Goal: Task Accomplishment & Management: Use online tool/utility

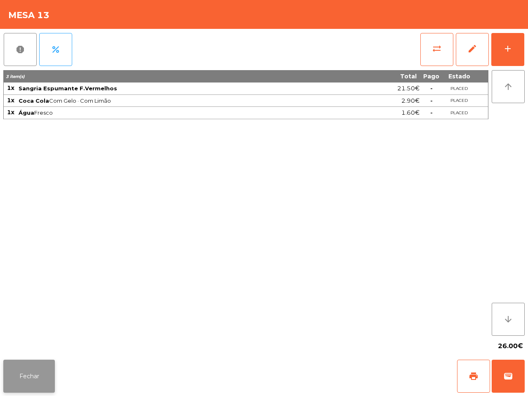
click at [40, 377] on button "Fechar" at bounding box center [29, 376] width 52 height 33
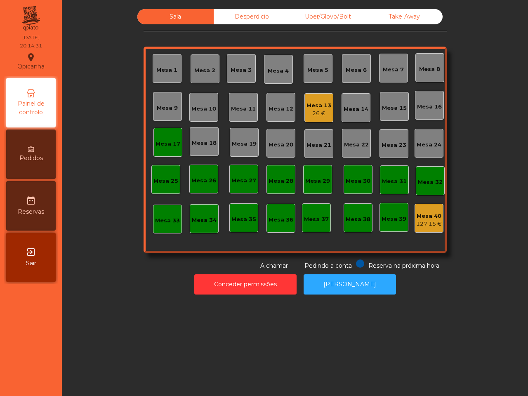
click at [159, 141] on div "Mesa 17" at bounding box center [168, 144] width 25 height 8
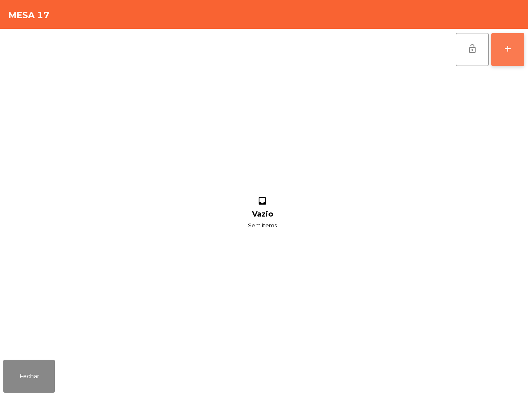
click at [512, 47] on div "add" at bounding box center [508, 49] width 10 height 10
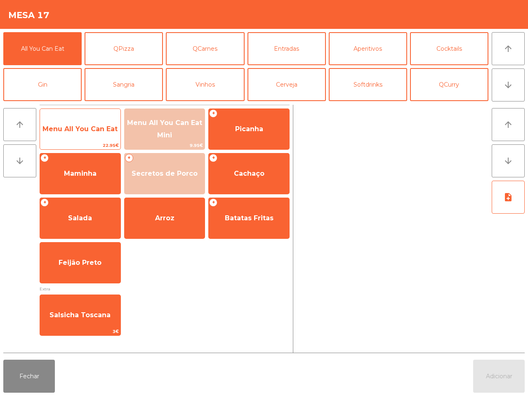
click at [108, 130] on span "Menu All You Can Eat" at bounding box center [80, 129] width 75 height 8
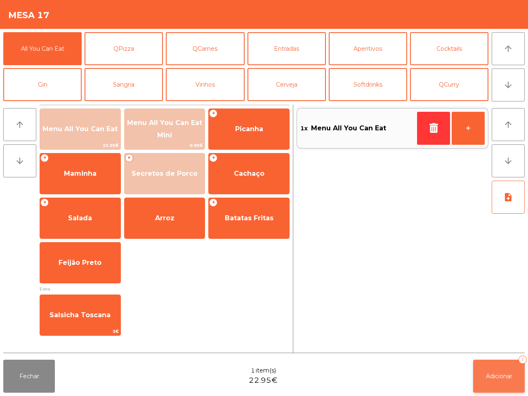
click at [507, 375] on span "Adicionar" at bounding box center [499, 376] width 26 height 7
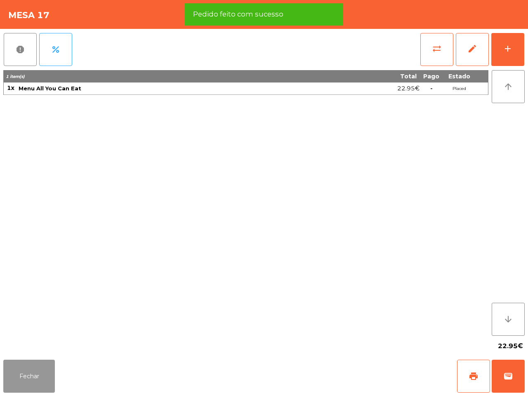
click at [40, 374] on button "Fechar" at bounding box center [29, 376] width 52 height 33
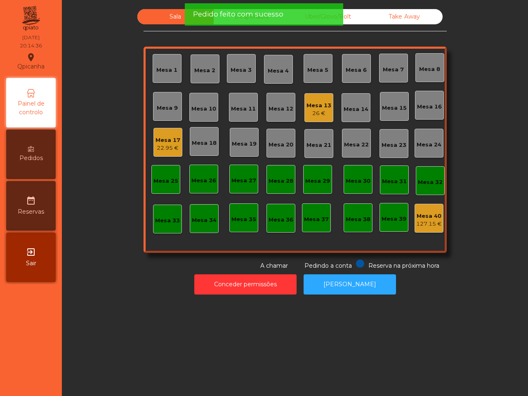
click at [307, 104] on div "Mesa 13" at bounding box center [319, 106] width 25 height 8
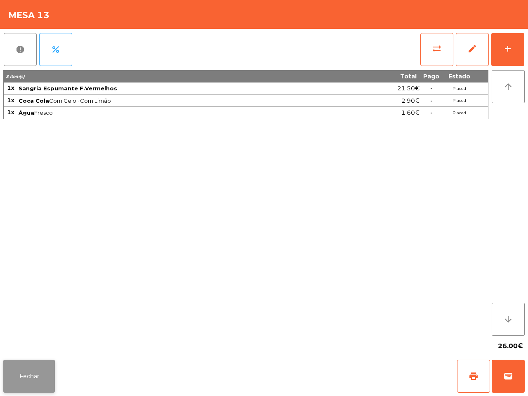
click at [40, 382] on button "Fechar" at bounding box center [29, 376] width 52 height 33
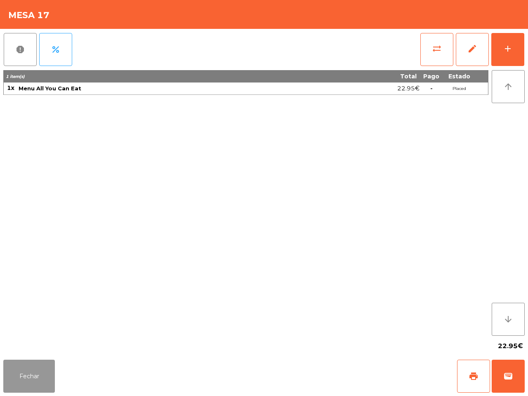
click at [40, 377] on button "Fechar" at bounding box center [29, 376] width 52 height 33
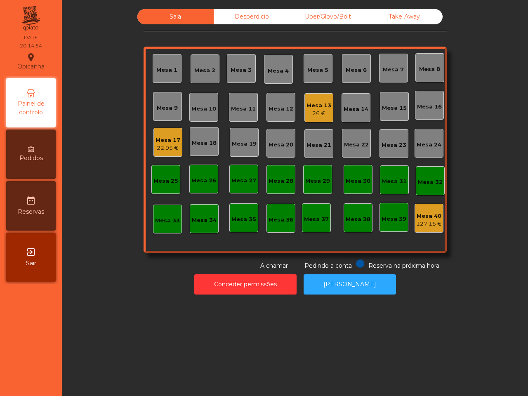
click at [167, 152] on div "Mesa 17 22.95 €" at bounding box center [168, 142] width 29 height 29
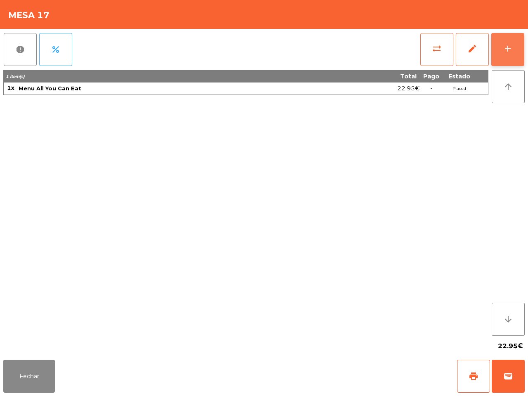
click at [516, 52] on button "add" at bounding box center [508, 49] width 33 height 33
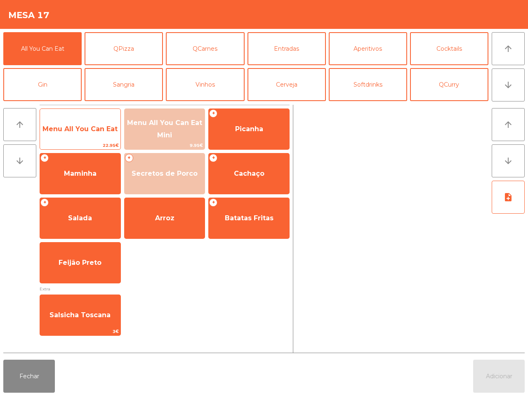
click at [100, 135] on span "Menu All You Can Eat" at bounding box center [80, 129] width 80 height 22
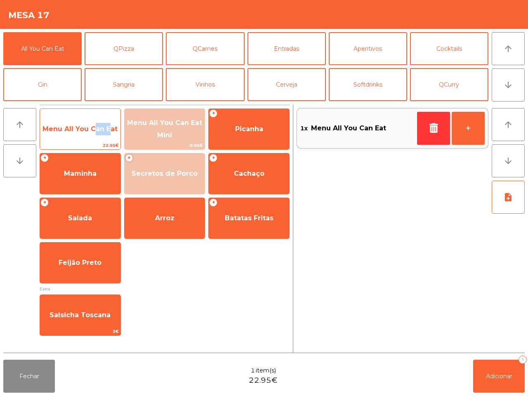
click at [100, 135] on span "Menu All You Can Eat" at bounding box center [80, 129] width 80 height 22
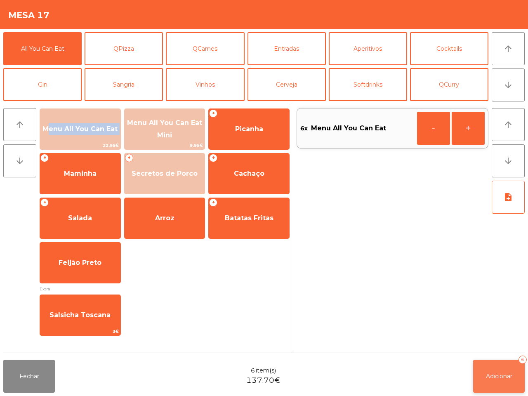
click at [502, 382] on button "Adicionar 6" at bounding box center [499, 376] width 52 height 33
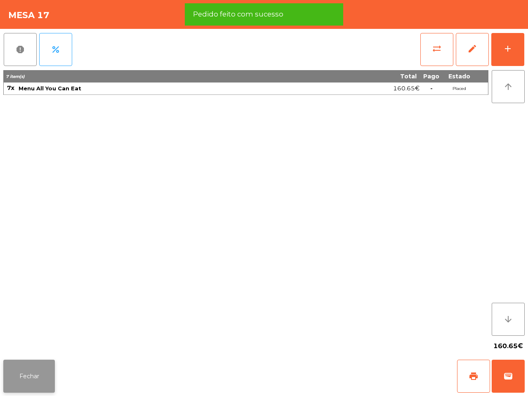
click at [48, 376] on button "Fechar" at bounding box center [29, 376] width 52 height 33
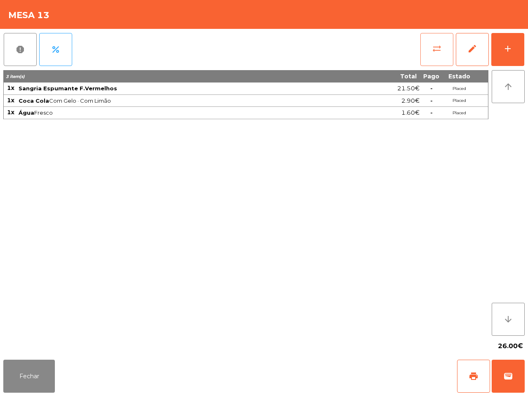
click at [433, 44] on span "sync_alt" at bounding box center [437, 49] width 10 height 10
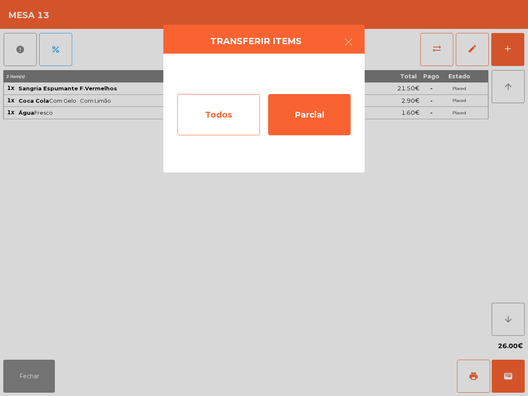
click at [218, 109] on div "Todos" at bounding box center [219, 114] width 83 height 41
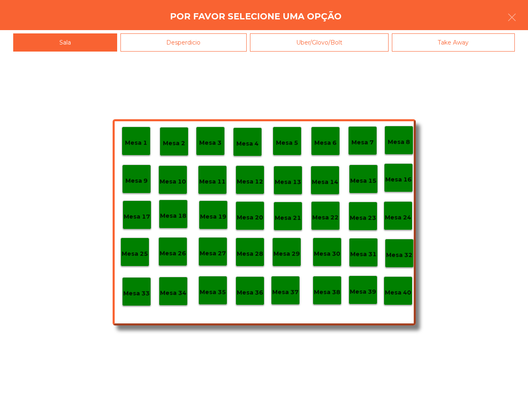
click at [137, 219] on p "Mesa 17" at bounding box center [137, 216] width 26 height 9
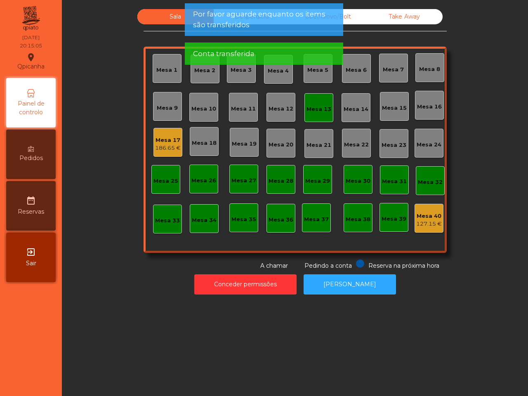
click at [316, 118] on div "Mesa 13" at bounding box center [319, 107] width 29 height 29
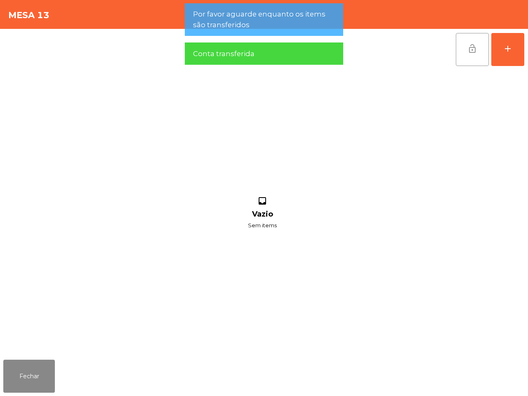
click at [469, 58] on button "lock_open" at bounding box center [472, 49] width 33 height 33
click at [24, 383] on button "Fechar" at bounding box center [29, 376] width 52 height 33
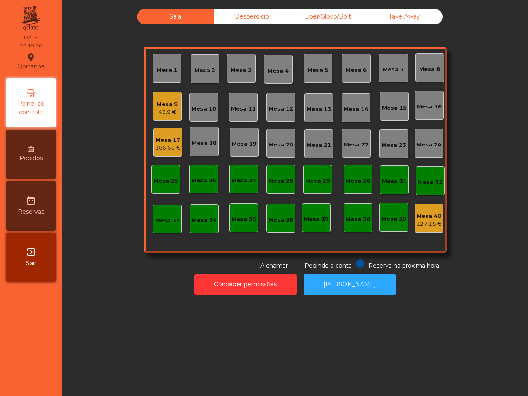
click at [172, 104] on div "Mesa 9" at bounding box center [167, 104] width 21 height 8
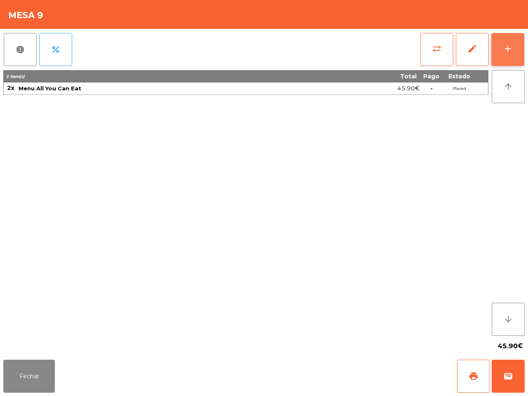
click at [497, 39] on button "add" at bounding box center [508, 49] width 33 height 33
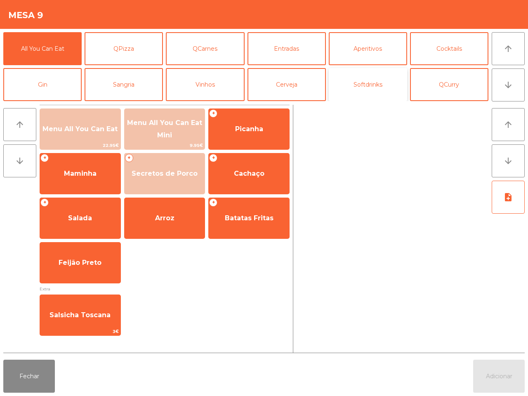
click at [353, 81] on button "Softdrinks" at bounding box center [368, 84] width 78 height 33
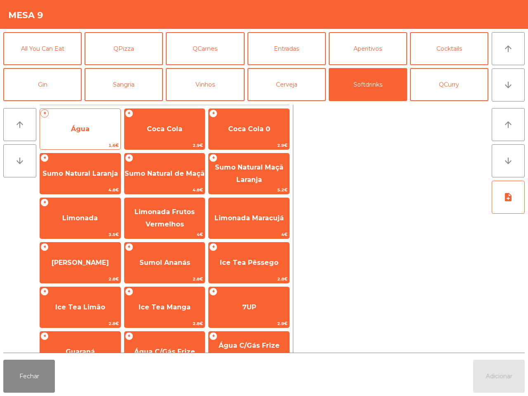
click at [97, 119] on span "Água" at bounding box center [80, 129] width 80 height 22
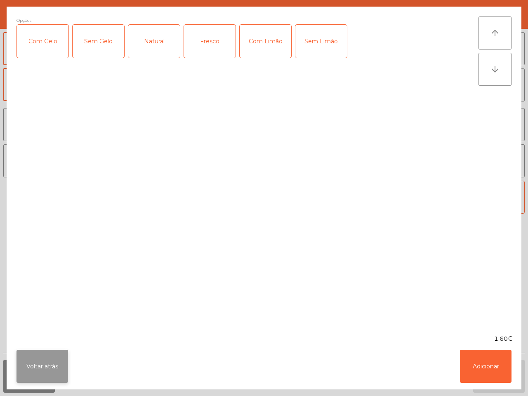
click at [34, 361] on button "Voltar atrás" at bounding box center [43, 366] width 52 height 33
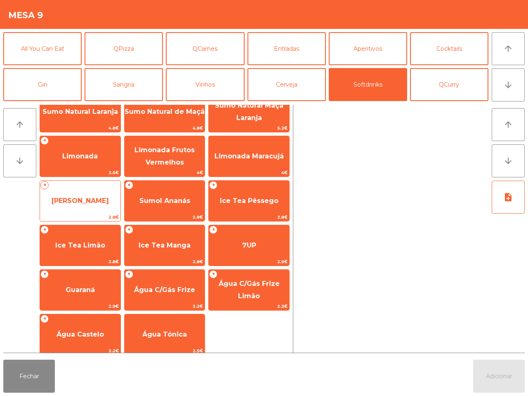
scroll to position [67, 0]
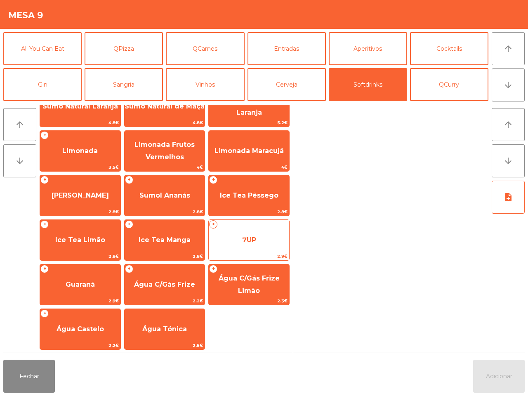
click at [240, 246] on span "7UP" at bounding box center [249, 240] width 80 height 22
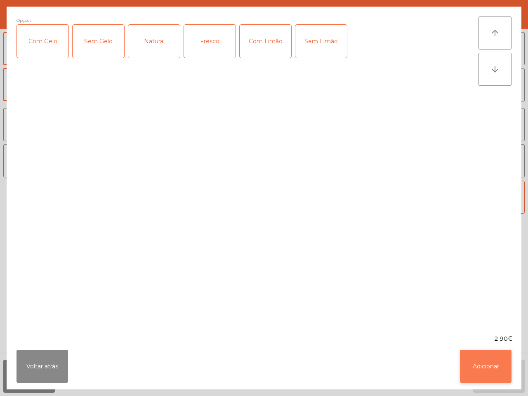
click at [493, 357] on button "Adicionar" at bounding box center [486, 366] width 52 height 33
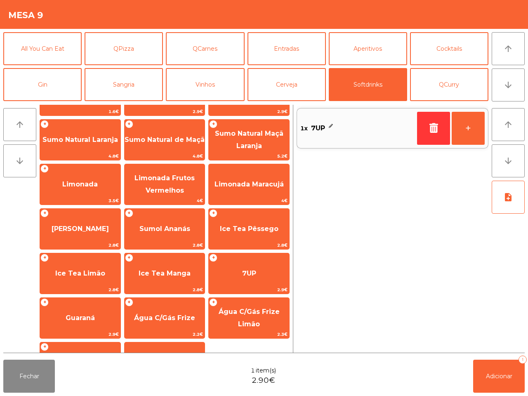
scroll to position [16, 0]
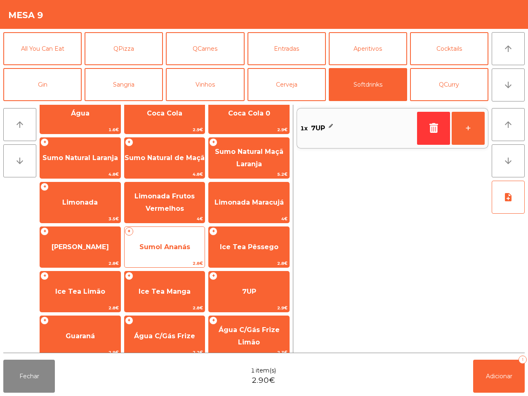
click at [178, 246] on span "Sumol Ananás" at bounding box center [165, 247] width 51 height 8
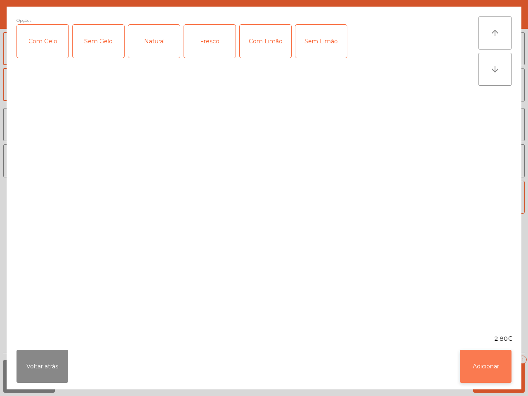
click at [477, 356] on button "Adicionar" at bounding box center [486, 366] width 52 height 33
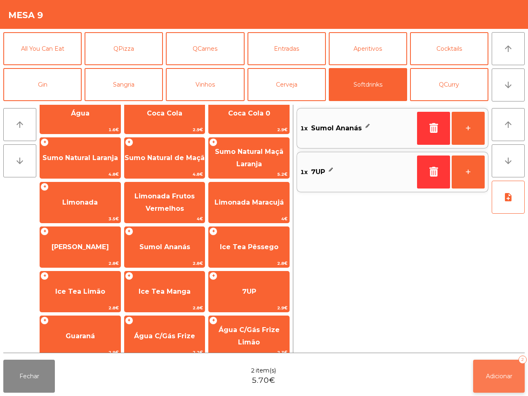
click at [500, 376] on span "Adicionar" at bounding box center [499, 376] width 26 height 7
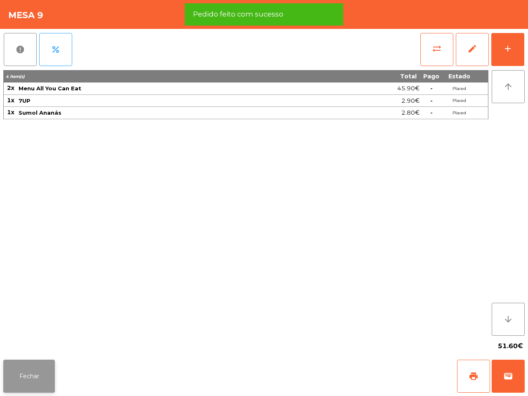
click at [30, 370] on button "Fechar" at bounding box center [29, 376] width 52 height 33
